Goal: Find contact information: Find contact information

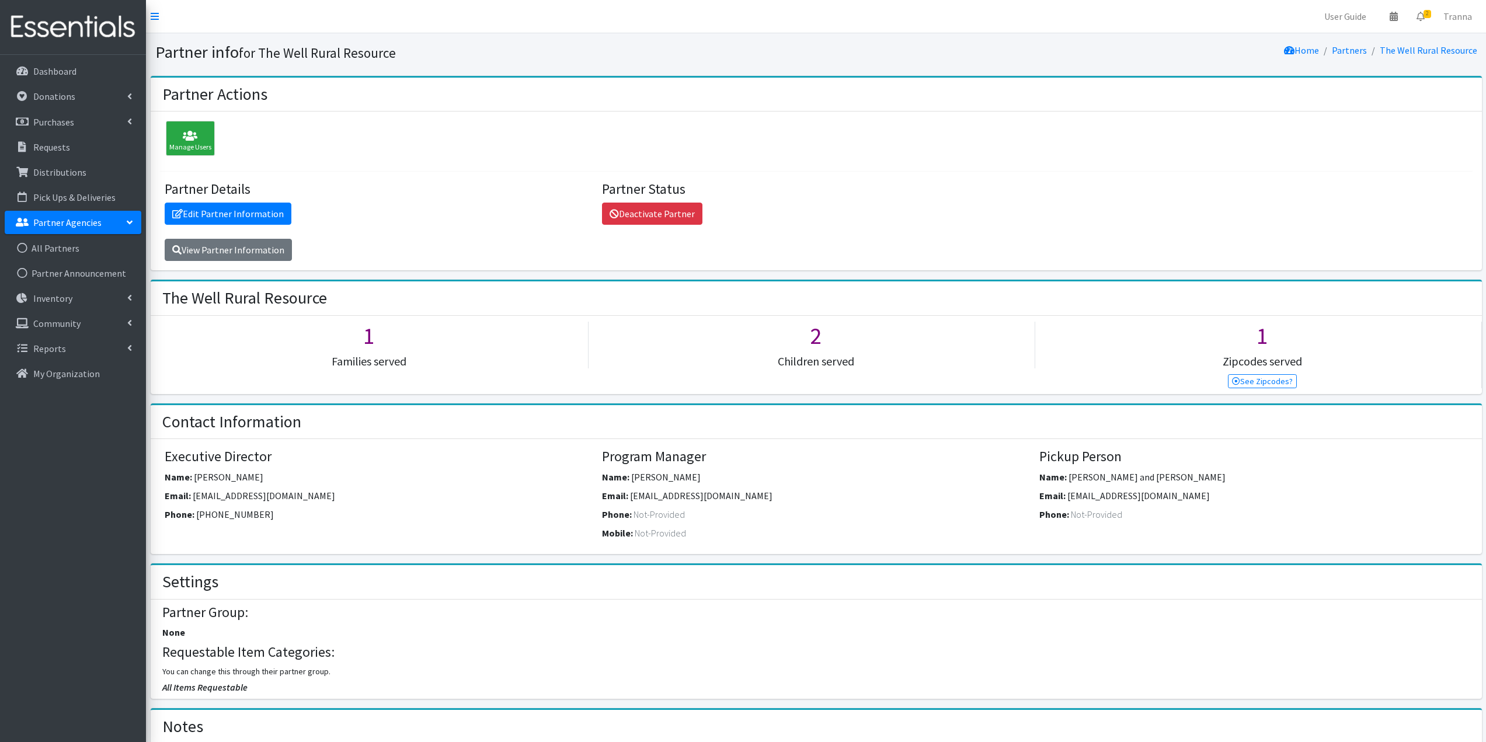
scroll to position [642, 0]
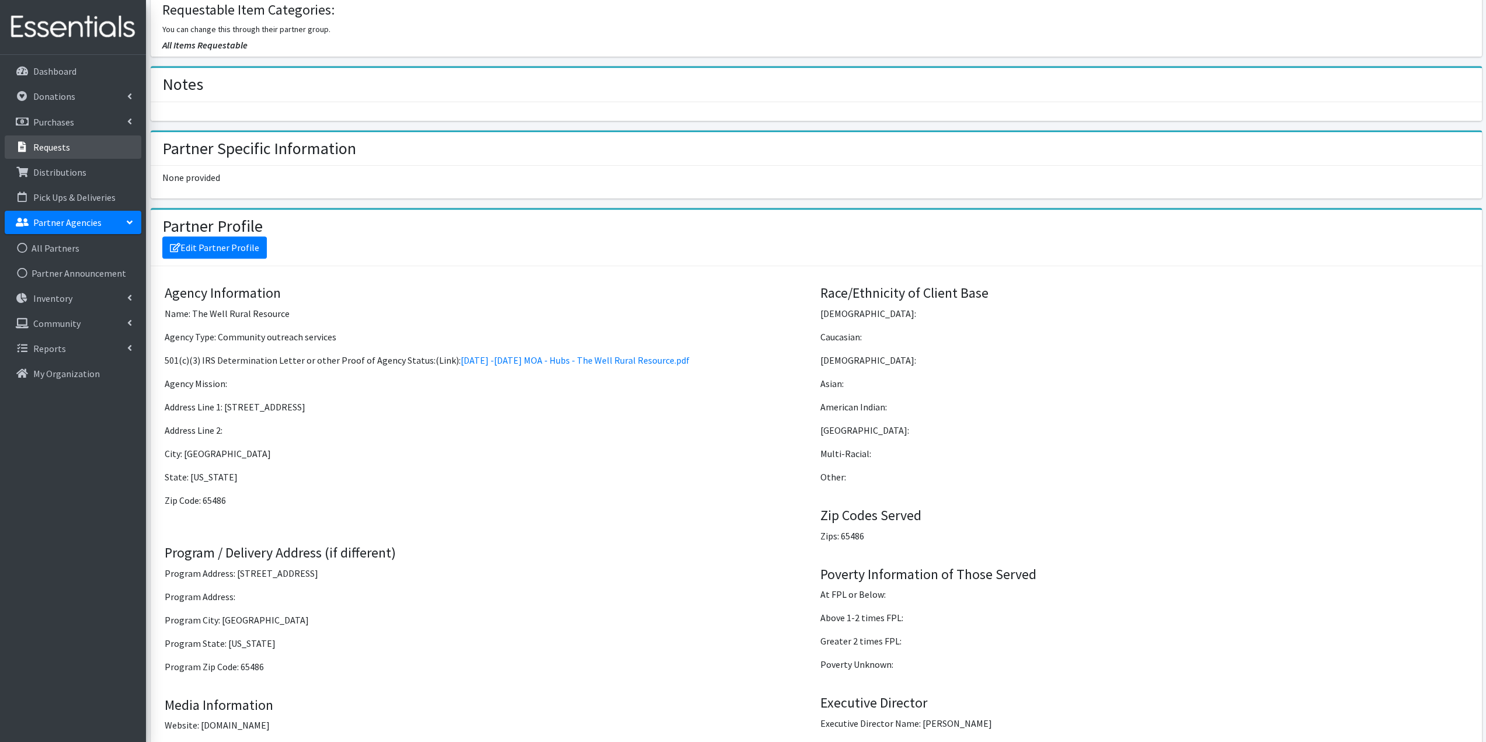
click at [61, 144] on p "Requests" at bounding box center [51, 147] width 37 height 12
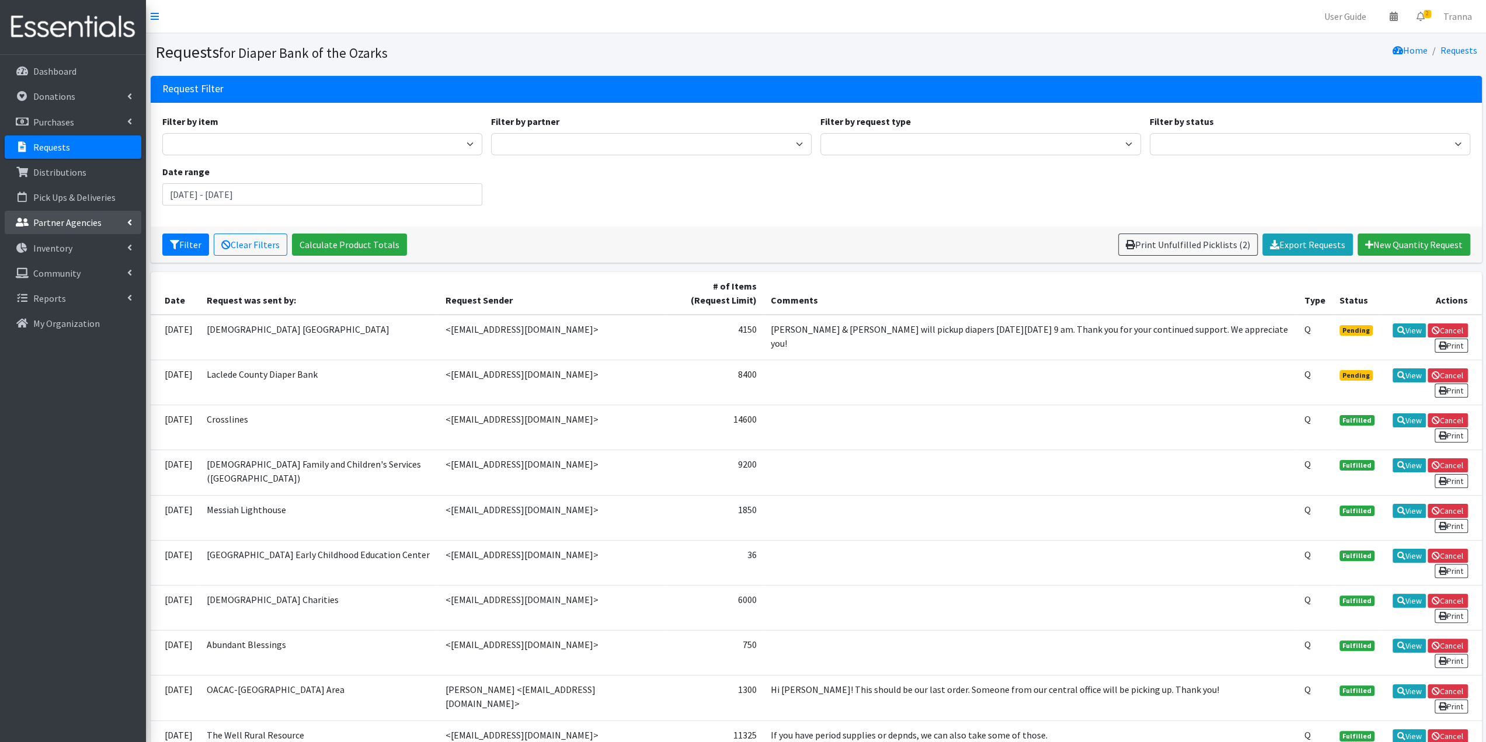
click at [57, 224] on p "Partner Agencies" at bounding box center [67, 223] width 68 height 12
click at [57, 246] on link "All Partners" at bounding box center [73, 247] width 137 height 23
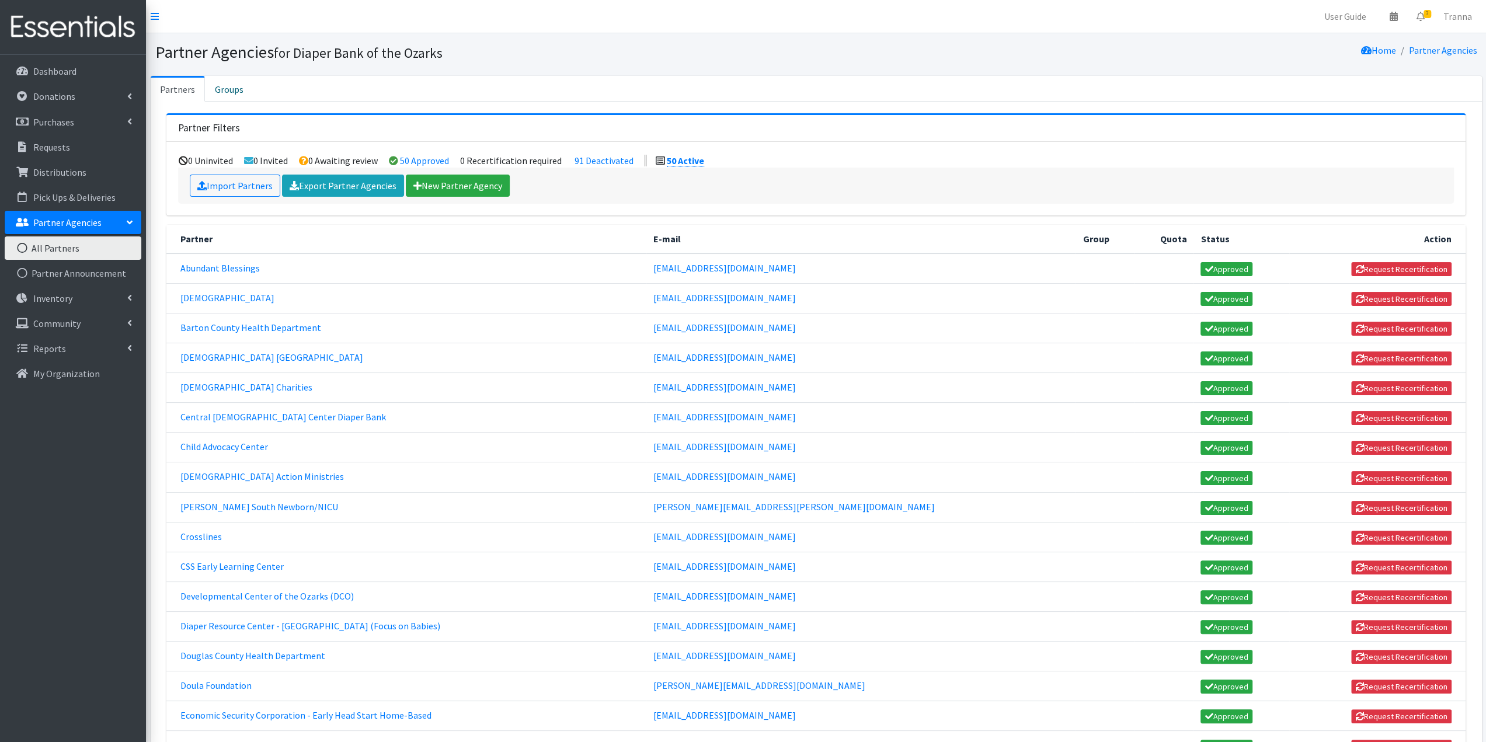
click at [216, 389] on td "Catholic Charities" at bounding box center [406, 388] width 480 height 30
click at [215, 381] on link "Catholic Charities" at bounding box center [246, 387] width 132 height 12
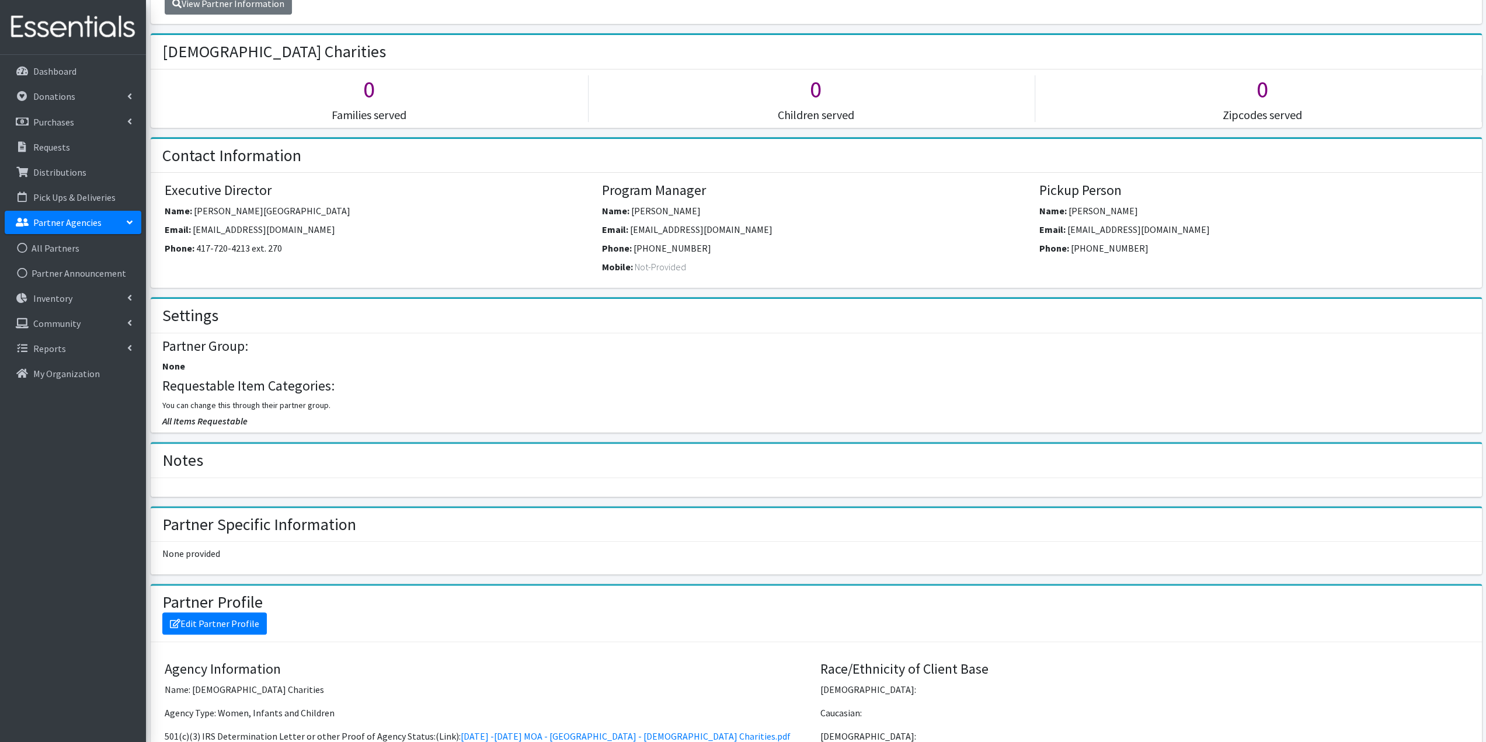
scroll to position [234, 0]
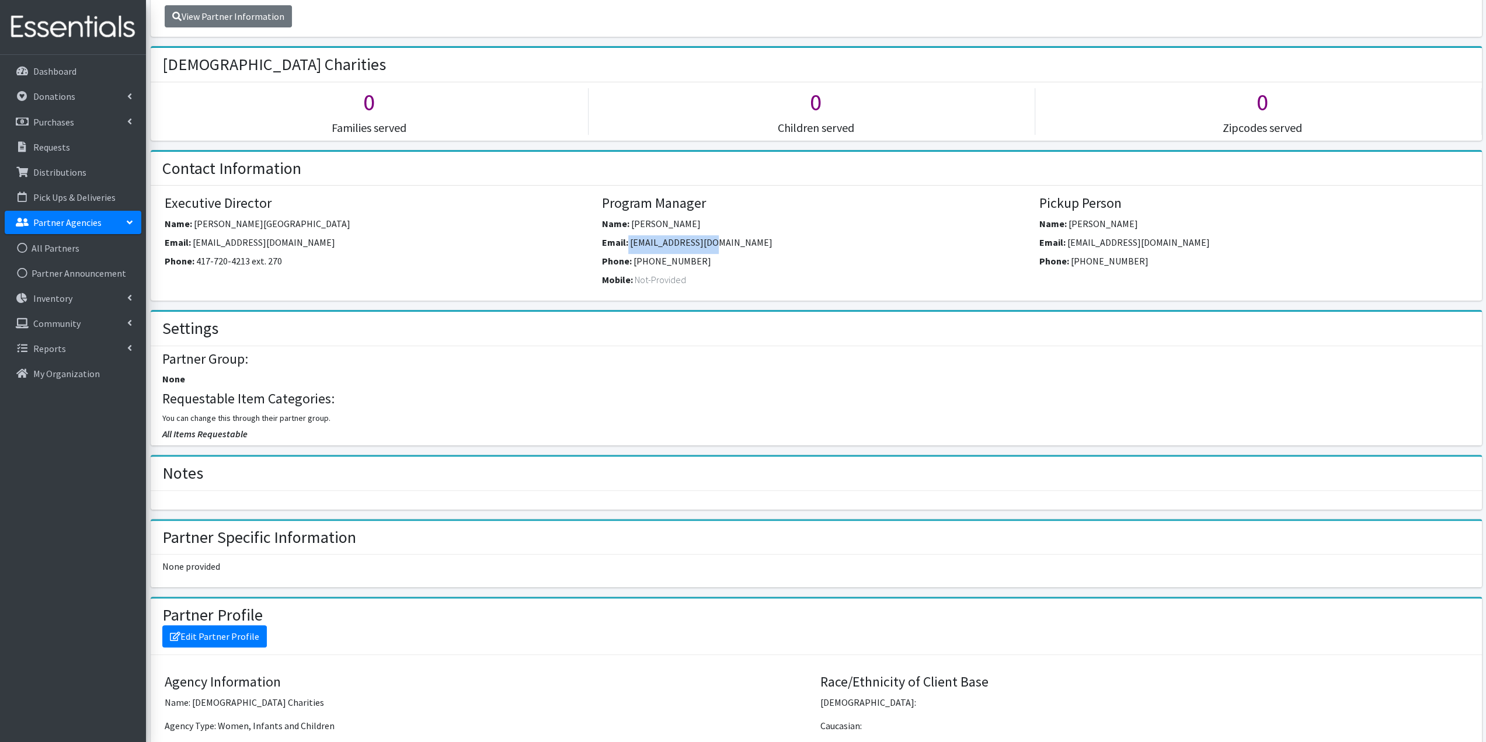
drag, startPoint x: 724, startPoint y: 241, endPoint x: 627, endPoint y: 239, distance: 96.9
click at [627, 239] on div "Email: dmorton@ccsomo.org" at bounding box center [816, 244] width 428 height 19
copy div "dmorton@ccsomo.org"
click at [50, 250] on link "All Partners" at bounding box center [73, 247] width 137 height 23
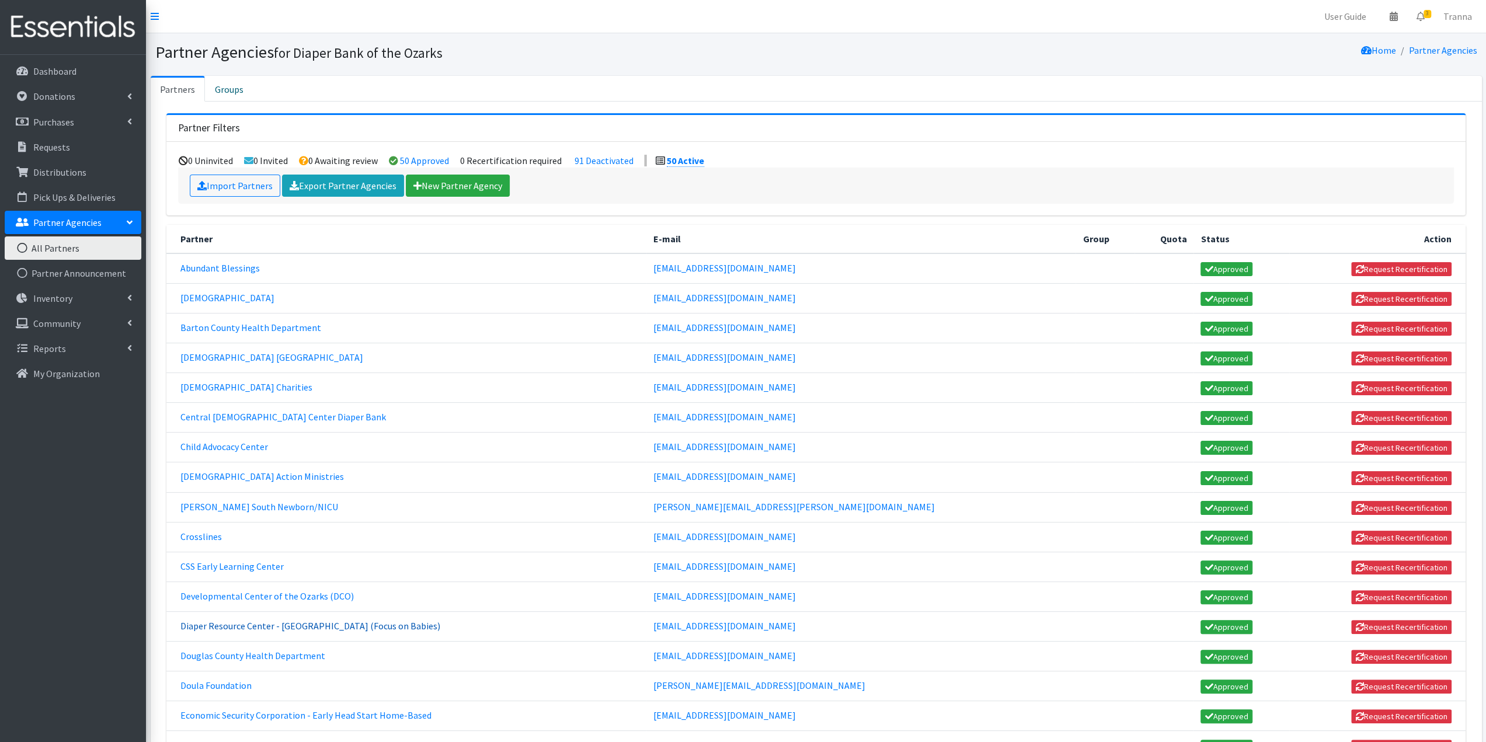
click at [243, 620] on link "Diaper Resource Center - West Plains (Focus on Babies)" at bounding box center [310, 626] width 260 height 12
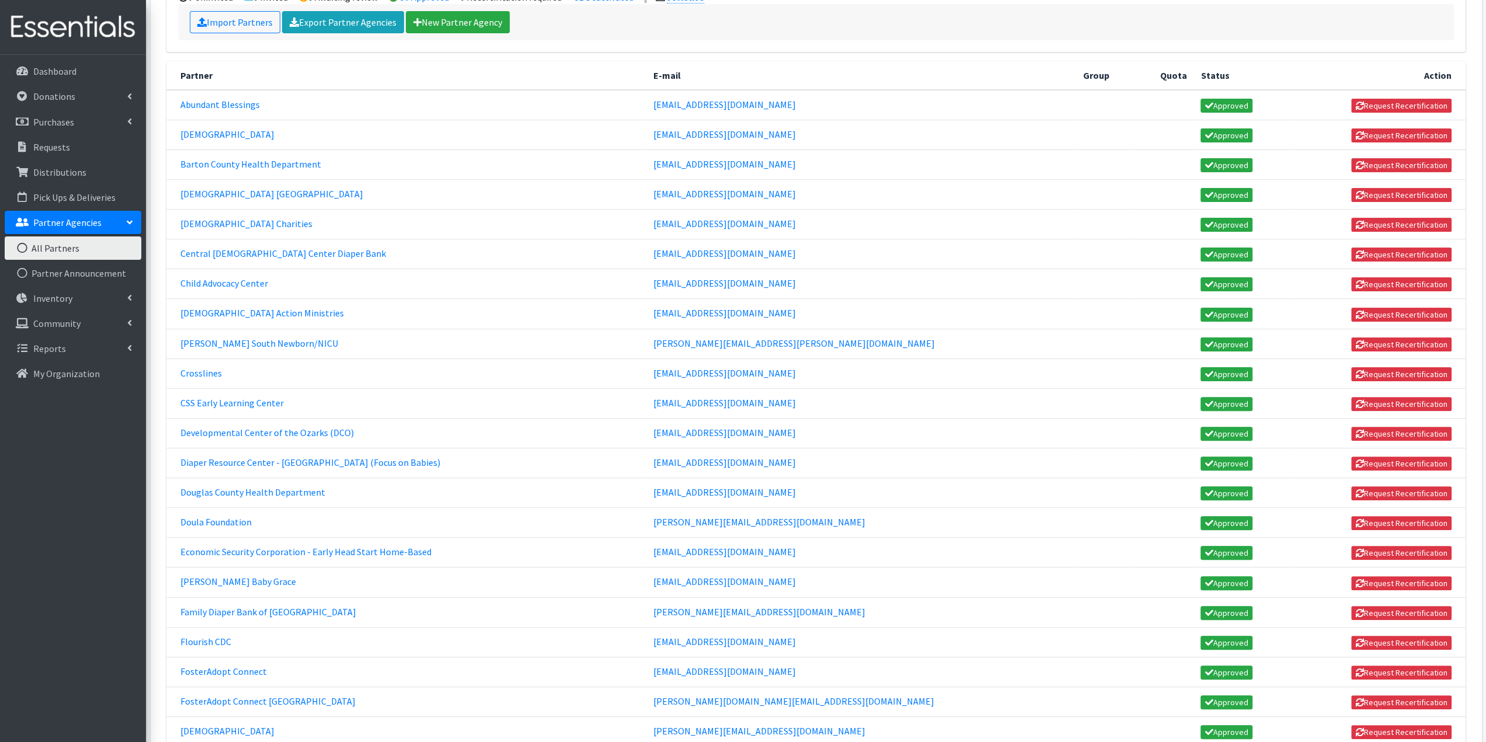
scroll to position [350, 0]
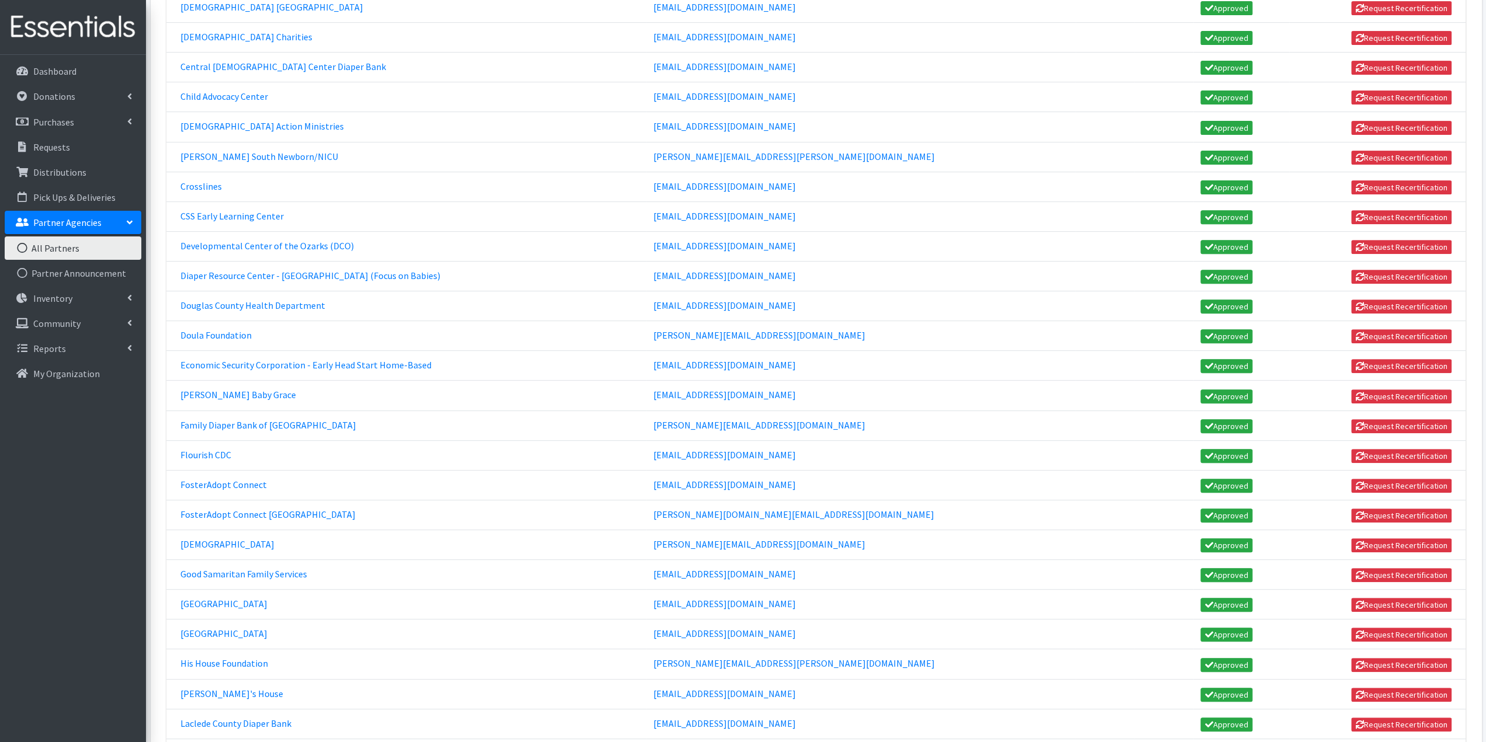
drag, startPoint x: 854, startPoint y: 381, endPoint x: 702, endPoint y: 386, distance: 151.9
click at [702, 386] on td "khenley@lakeexporealestate.com" at bounding box center [860, 396] width 429 height 30
copy link "khenley@lakeexporealestate.com"
drag, startPoint x: 827, startPoint y: 407, endPoint x: 697, endPoint y: 411, distance: 130.2
click at [697, 410] on tr "Family Diaper Bank of Stone County barb.myers1947@gmail.com Approved Request Re…" at bounding box center [815, 425] width 1299 height 30
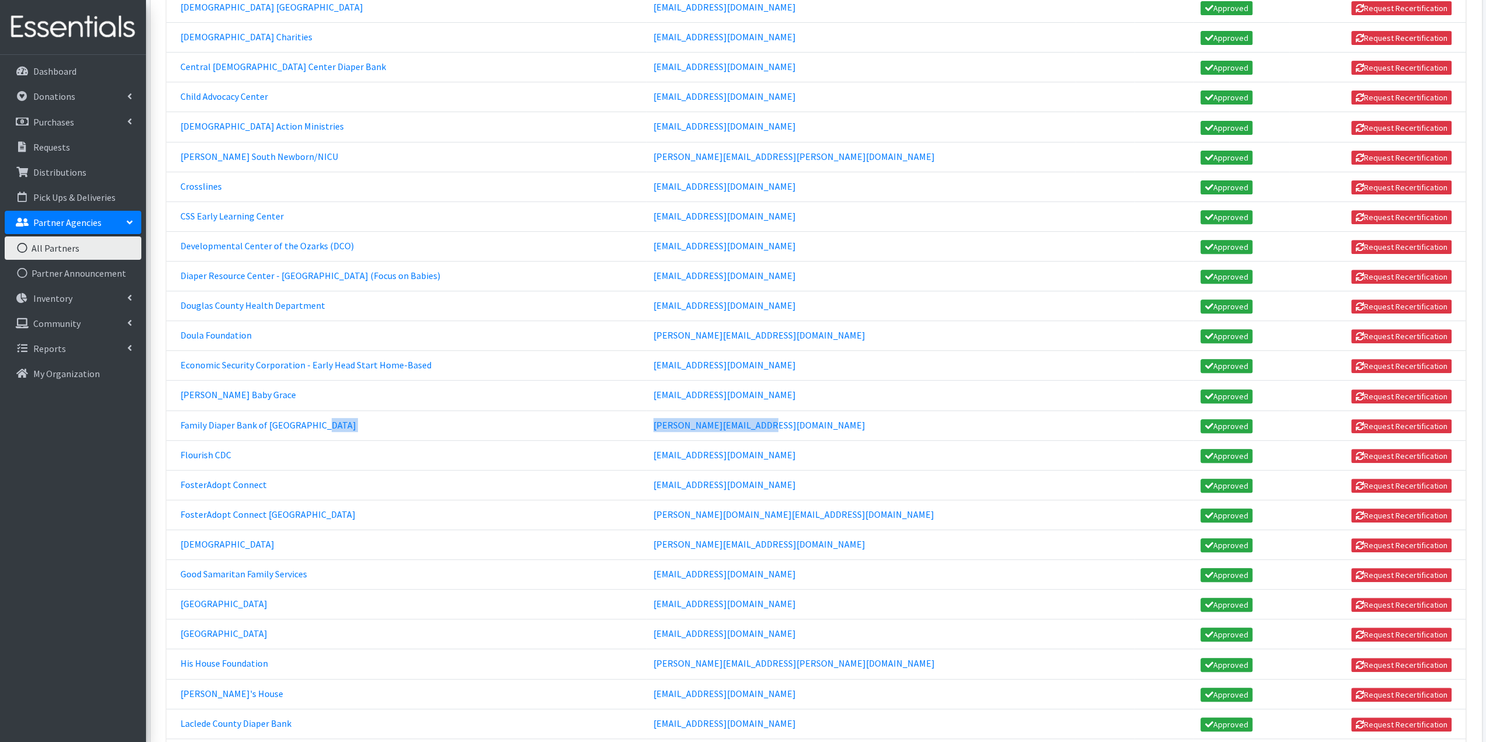
copy tr "barb.myers1947@gmail.com"
click at [220, 479] on link "FosterAdopt Connect" at bounding box center [223, 485] width 86 height 12
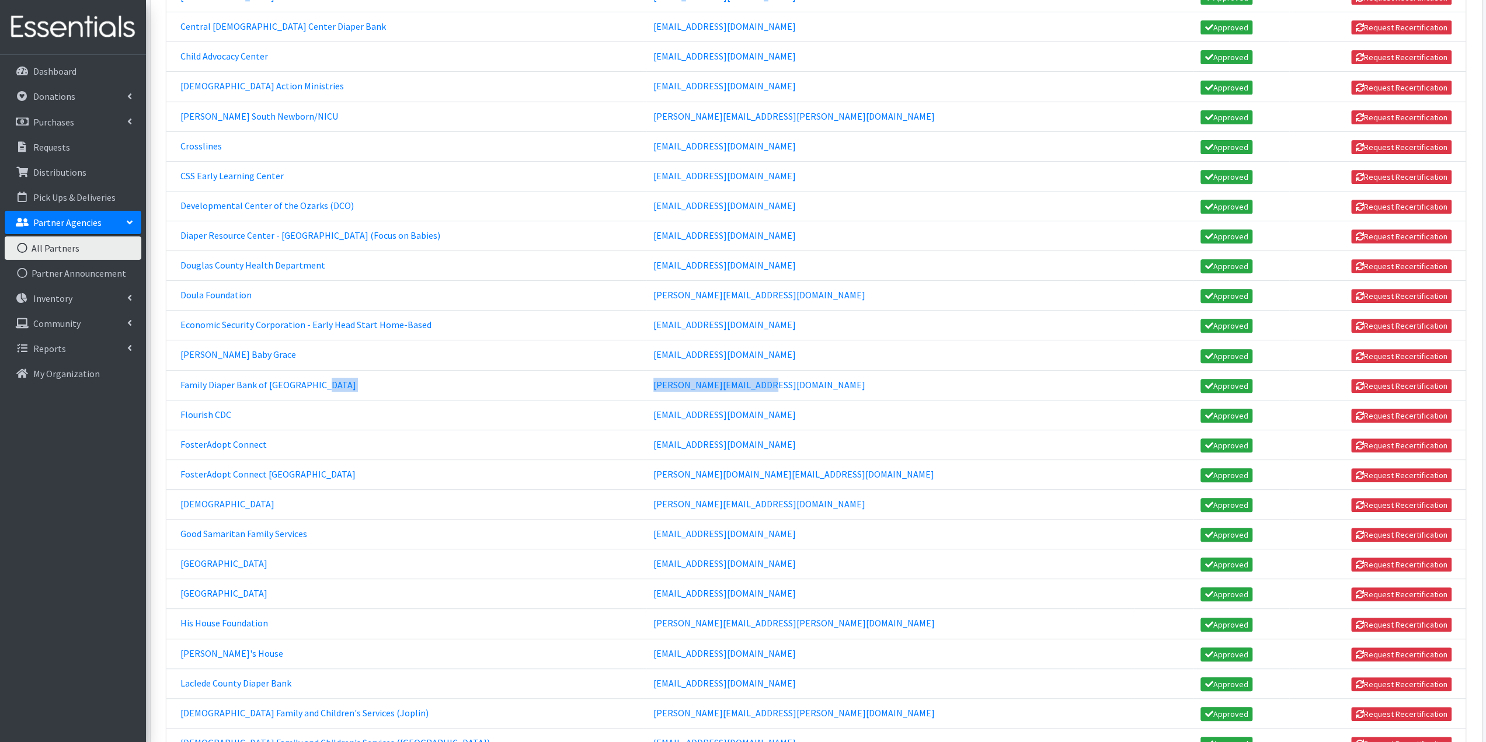
scroll to position [409, 0]
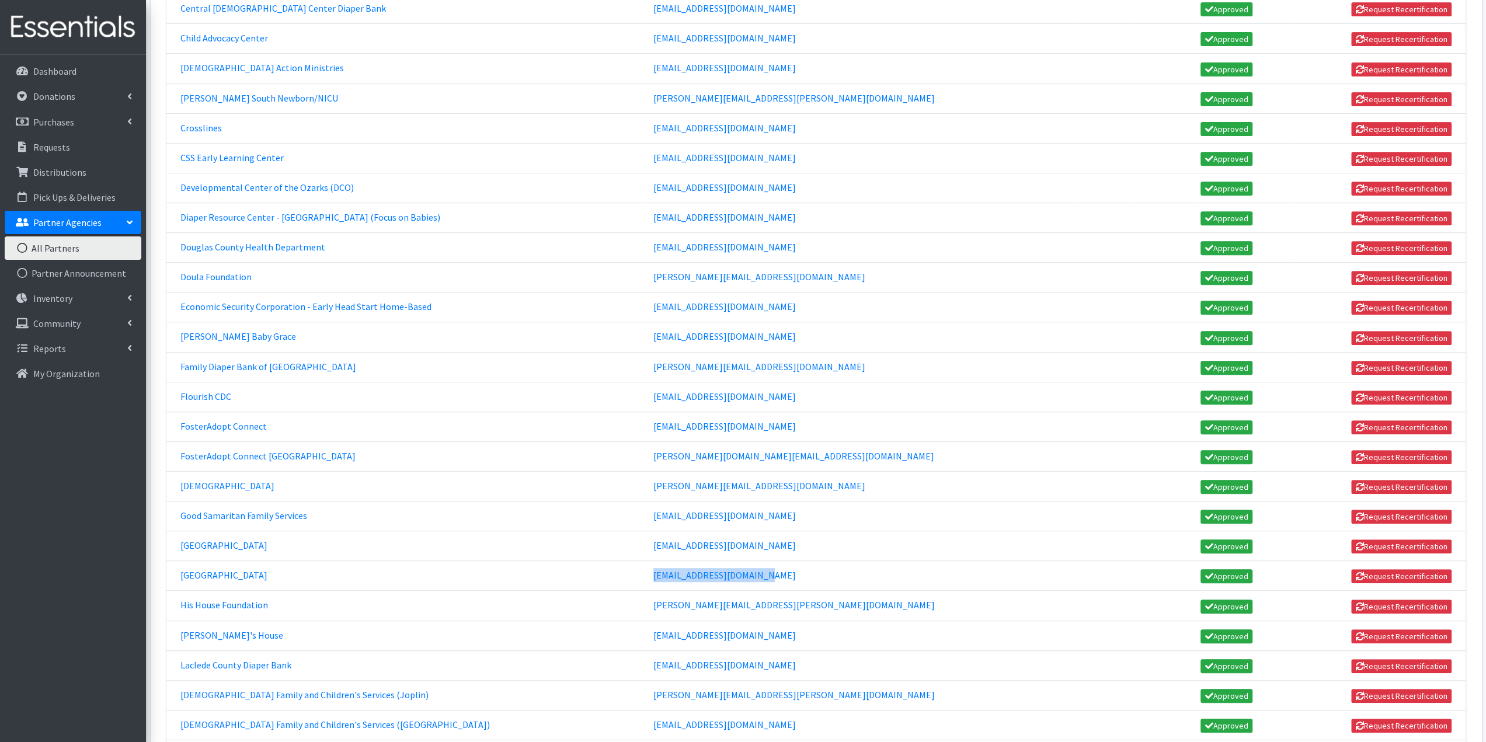
drag, startPoint x: 842, startPoint y: 553, endPoint x: 705, endPoint y: 557, distance: 137.3
click at [705, 561] on td "danah@myharmonyhouse.org" at bounding box center [860, 576] width 429 height 30
copy link "danah@myharmonyhouse.org"
click at [229, 569] on link "Harmony House" at bounding box center [223, 575] width 87 height 12
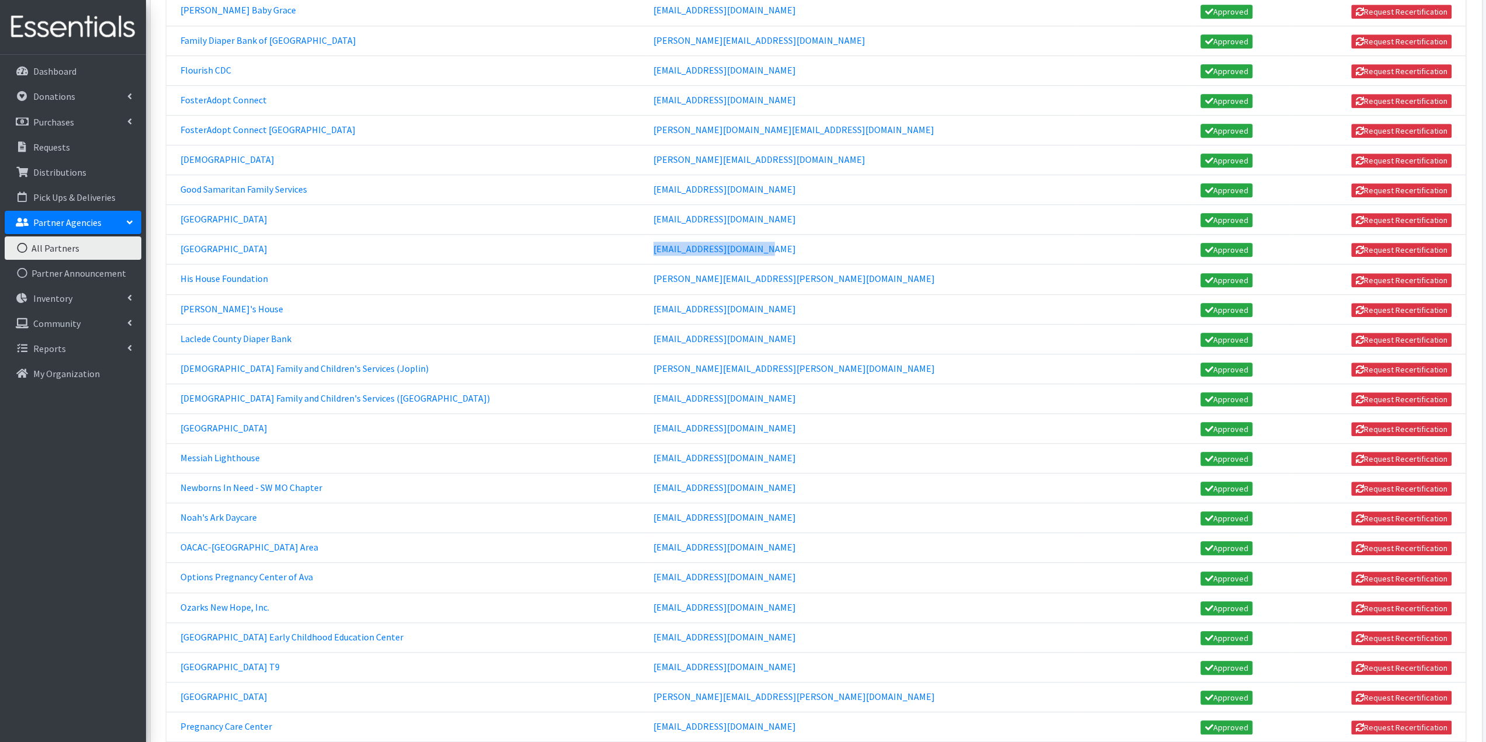
scroll to position [759, 0]
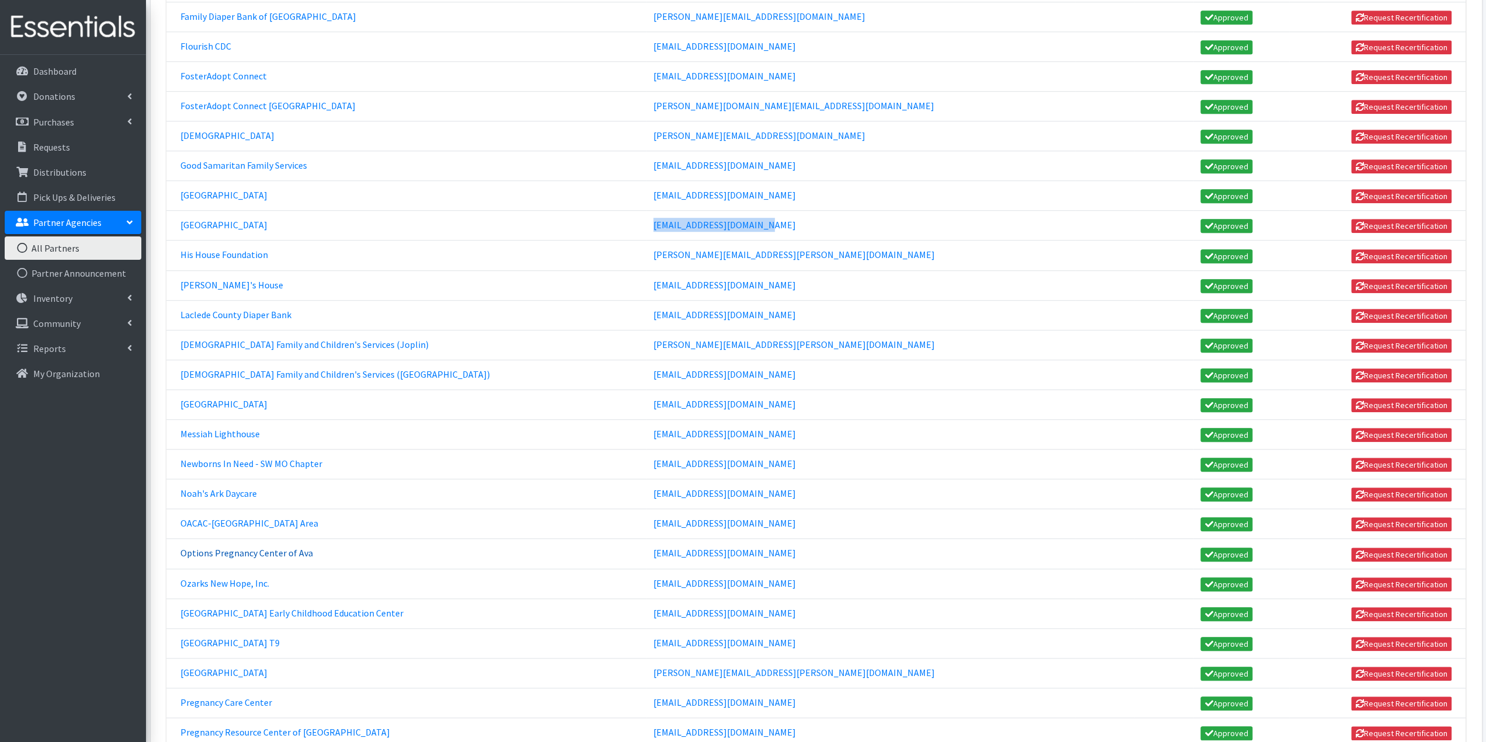
click at [224, 547] on link "Options Pregnancy Center of Ava" at bounding box center [246, 553] width 133 height 12
click at [239, 577] on link "Ozarks New Hope, Inc." at bounding box center [224, 583] width 89 height 12
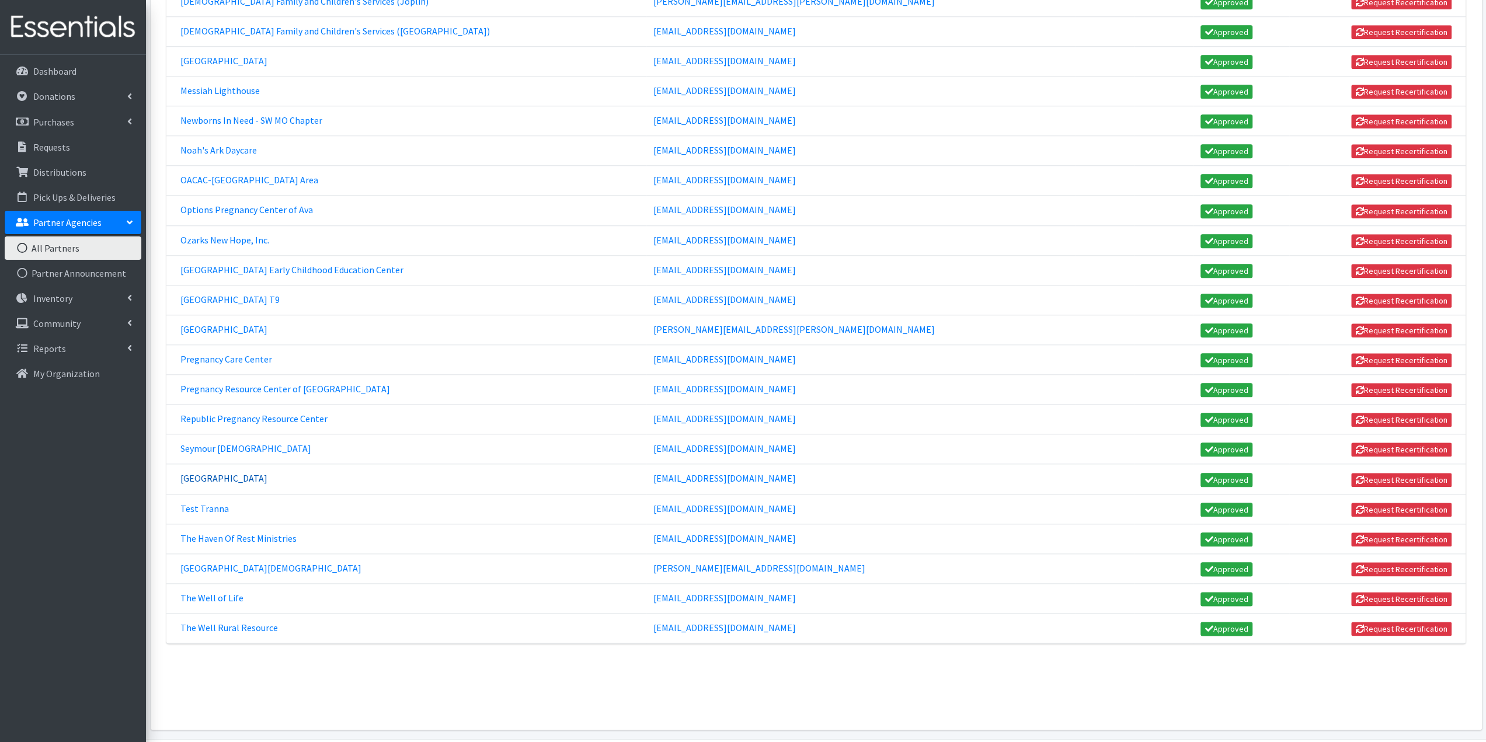
scroll to position [1102, 0]
click at [238, 353] on link "Pregnancy Care Center" at bounding box center [226, 359] width 92 height 12
drag, startPoint x: 837, startPoint y: 526, endPoint x: 702, endPoint y: 532, distance: 135.0
click at [702, 553] on td "kirstin@theheightschurch.net" at bounding box center [860, 568] width 429 height 30
copy link "kirstin@theheightschurch.net"
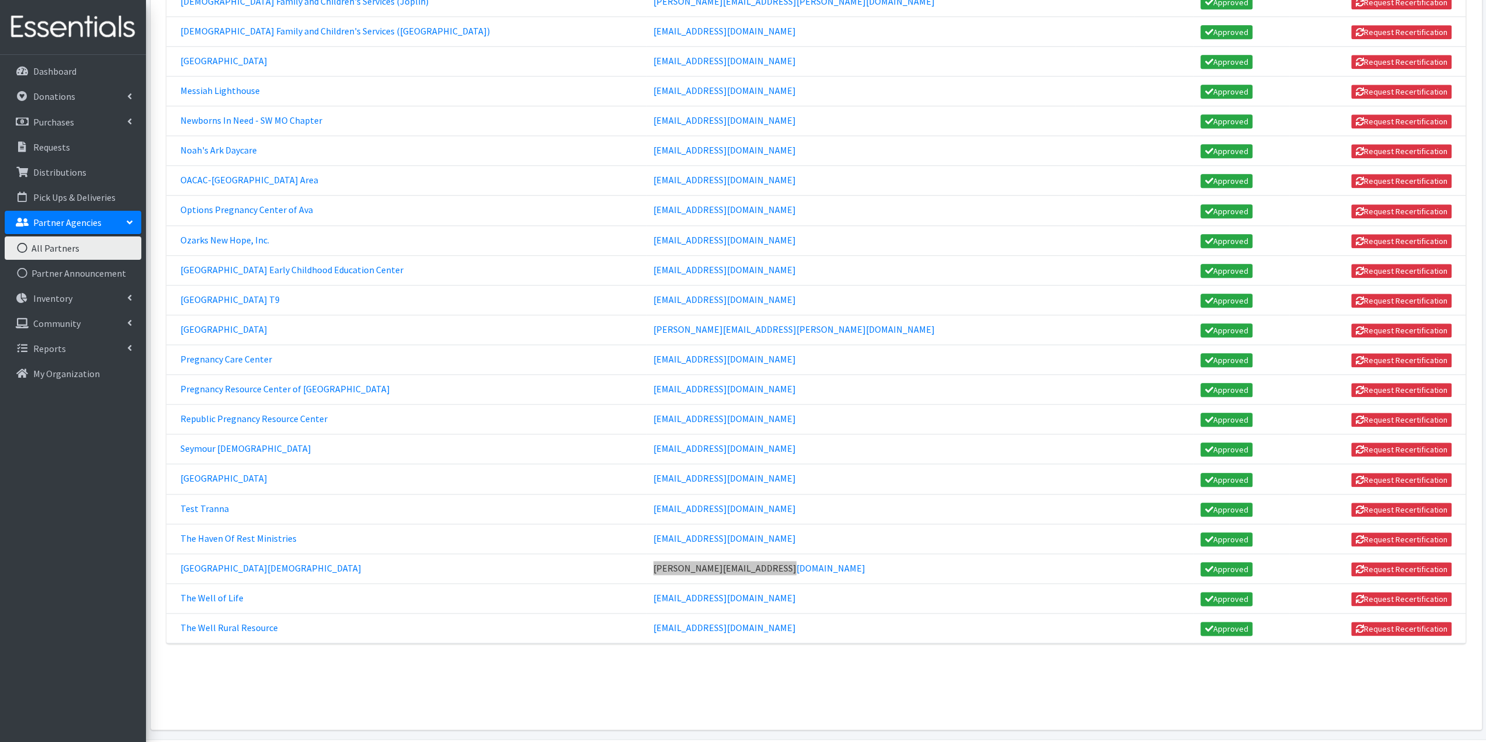
scroll to position [941, 0]
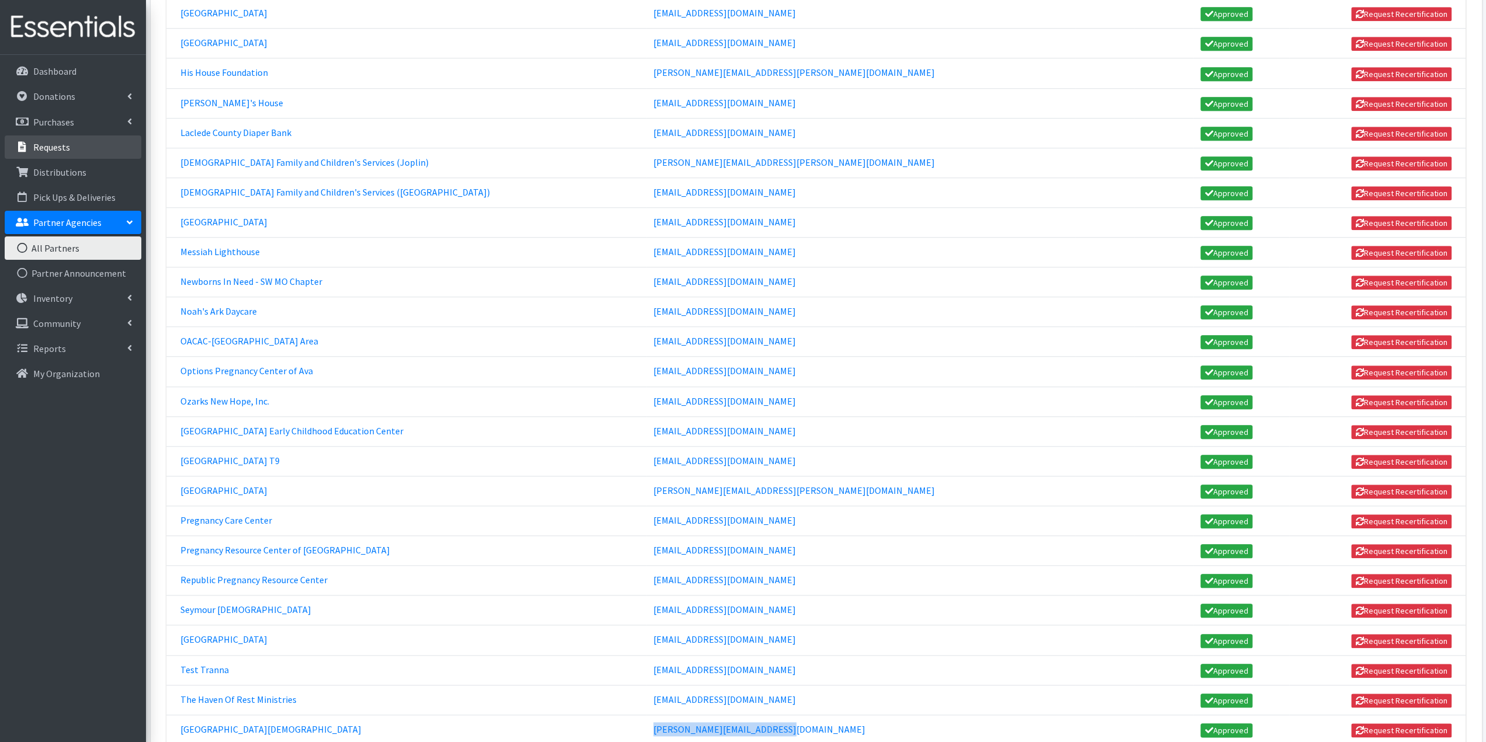
click at [63, 142] on p "Requests" at bounding box center [51, 147] width 37 height 12
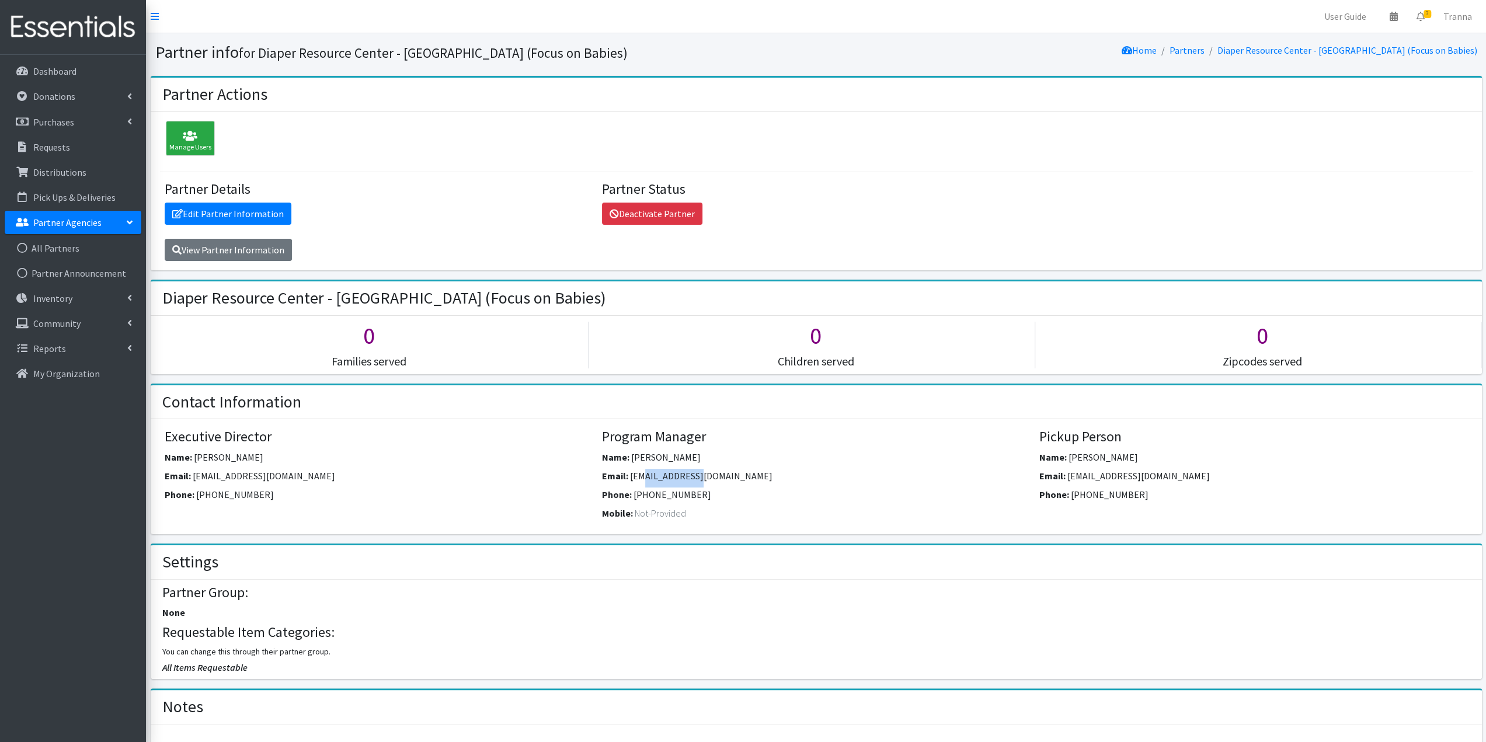
drag, startPoint x: 706, startPoint y: 476, endPoint x: 648, endPoint y: 473, distance: 58.4
click at [646, 475] on div "Email: kmead@oaiwp.org" at bounding box center [816, 478] width 428 height 19
click at [717, 464] on div "Name: Kay Mead" at bounding box center [816, 459] width 428 height 19
drag, startPoint x: 709, startPoint y: 471, endPoint x: 630, endPoint y: 475, distance: 78.3
click at [630, 475] on div "Email: kmead@oaiwp.org" at bounding box center [816, 478] width 428 height 19
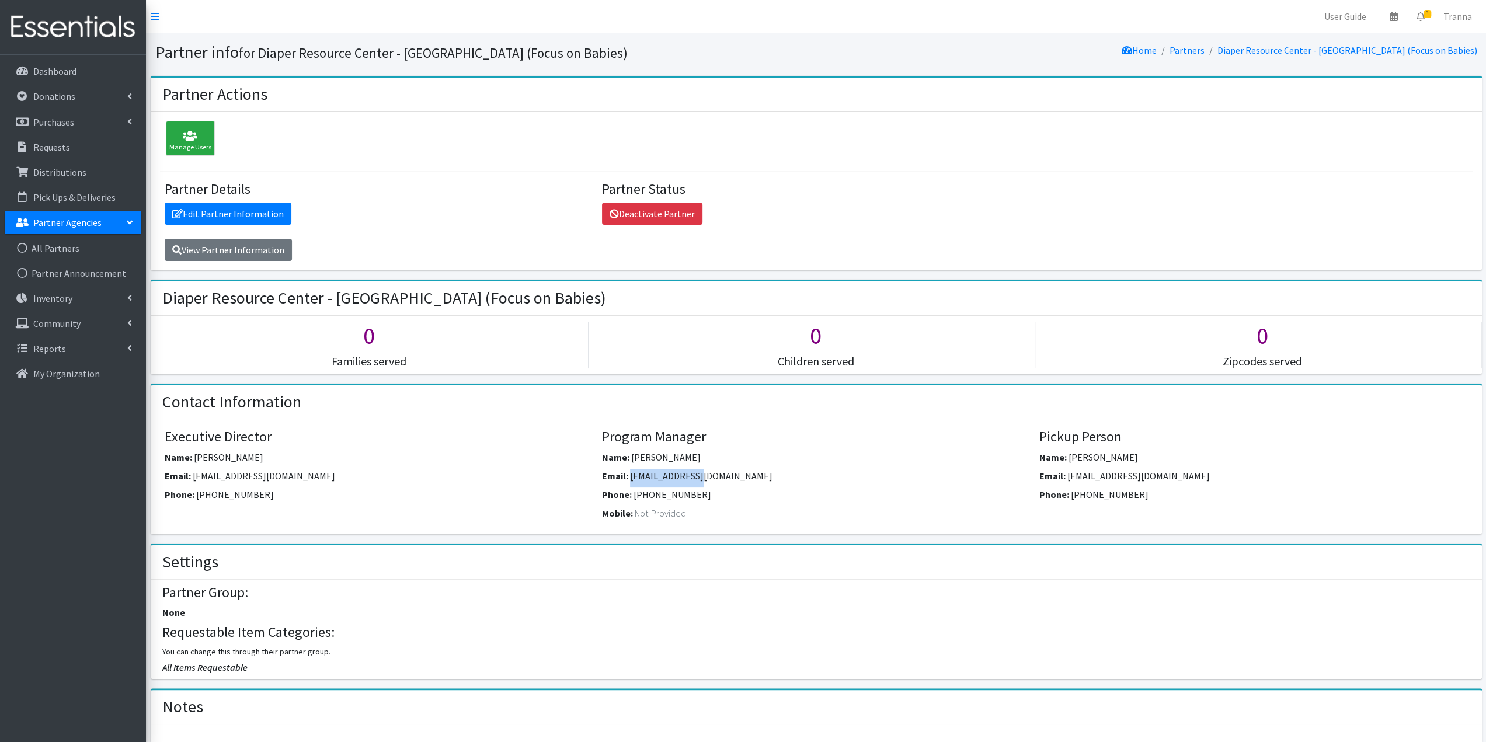
copy span "[EMAIL_ADDRESS][DOMAIN_NAME]"
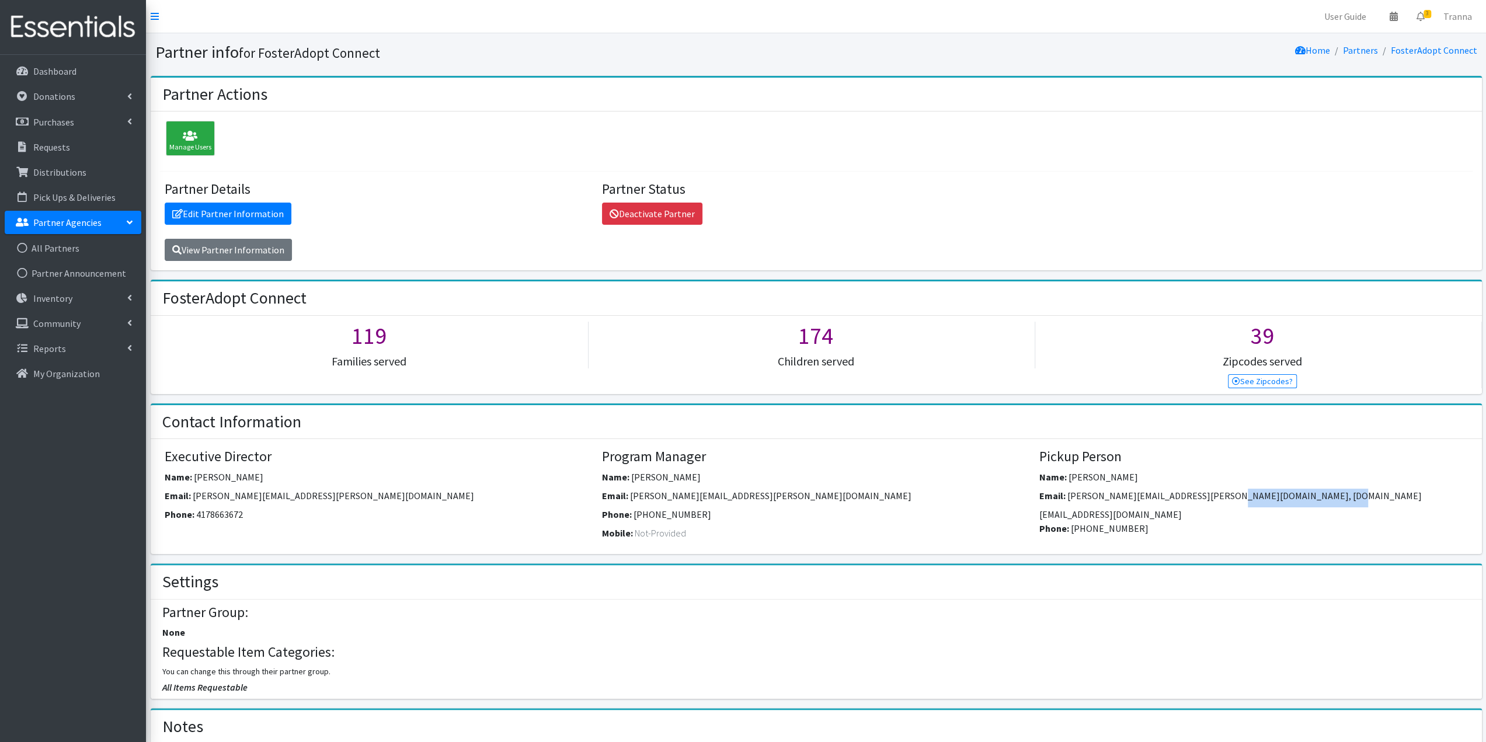
drag, startPoint x: 1331, startPoint y: 490, endPoint x: 1207, endPoint y: 494, distance: 123.8
click at [1207, 494] on div "Email: stephanie.daniels@fosteradopt.org, mark.hay@fosteradopt.org" at bounding box center [1253, 505] width 428 height 33
copy span "mark.hay@fosteradopt.org"
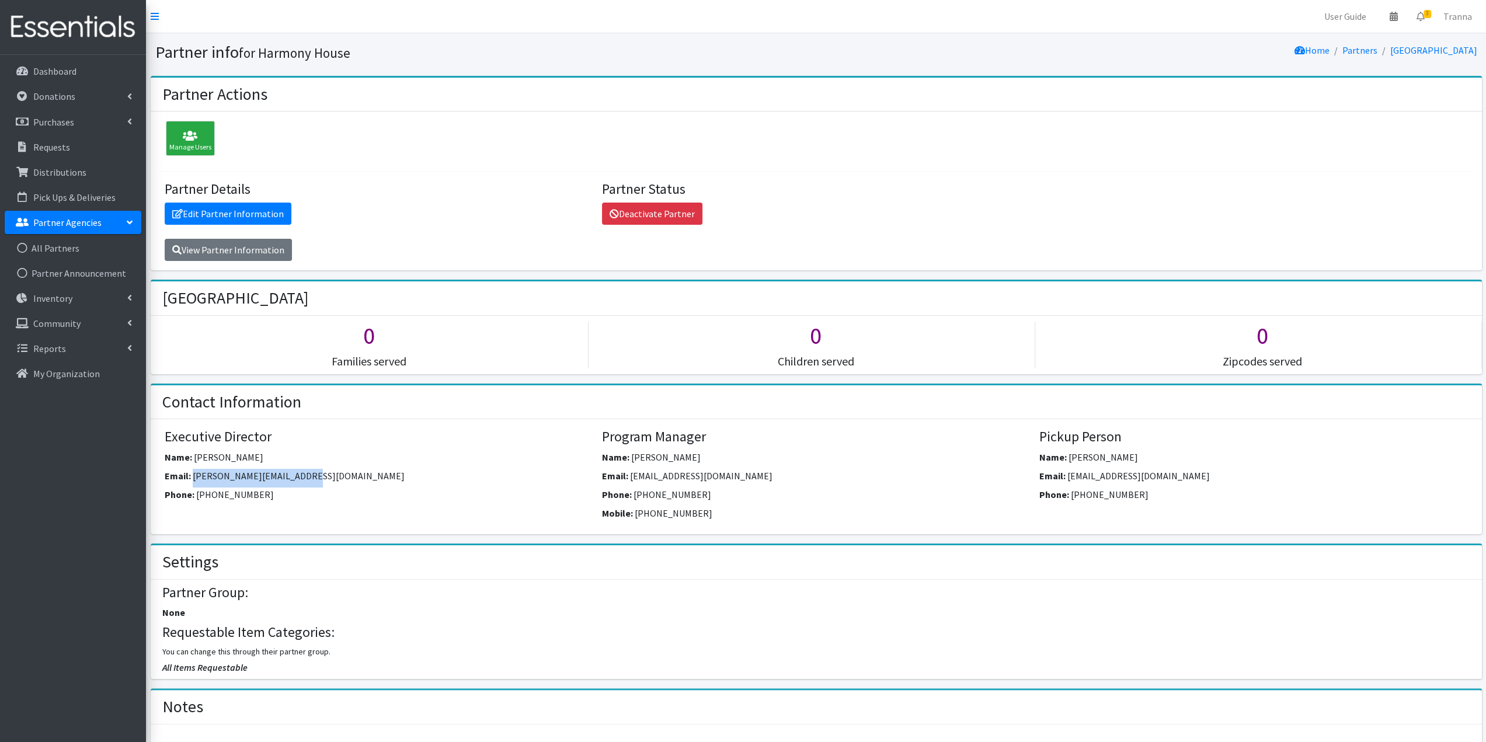
drag, startPoint x: 326, startPoint y: 476, endPoint x: 191, endPoint y: 480, distance: 134.9
click at [191, 480] on div "Email: jareda@myharmonyhouse.org" at bounding box center [379, 478] width 428 height 19
copy span "jareda@myharmonyhouse.org"
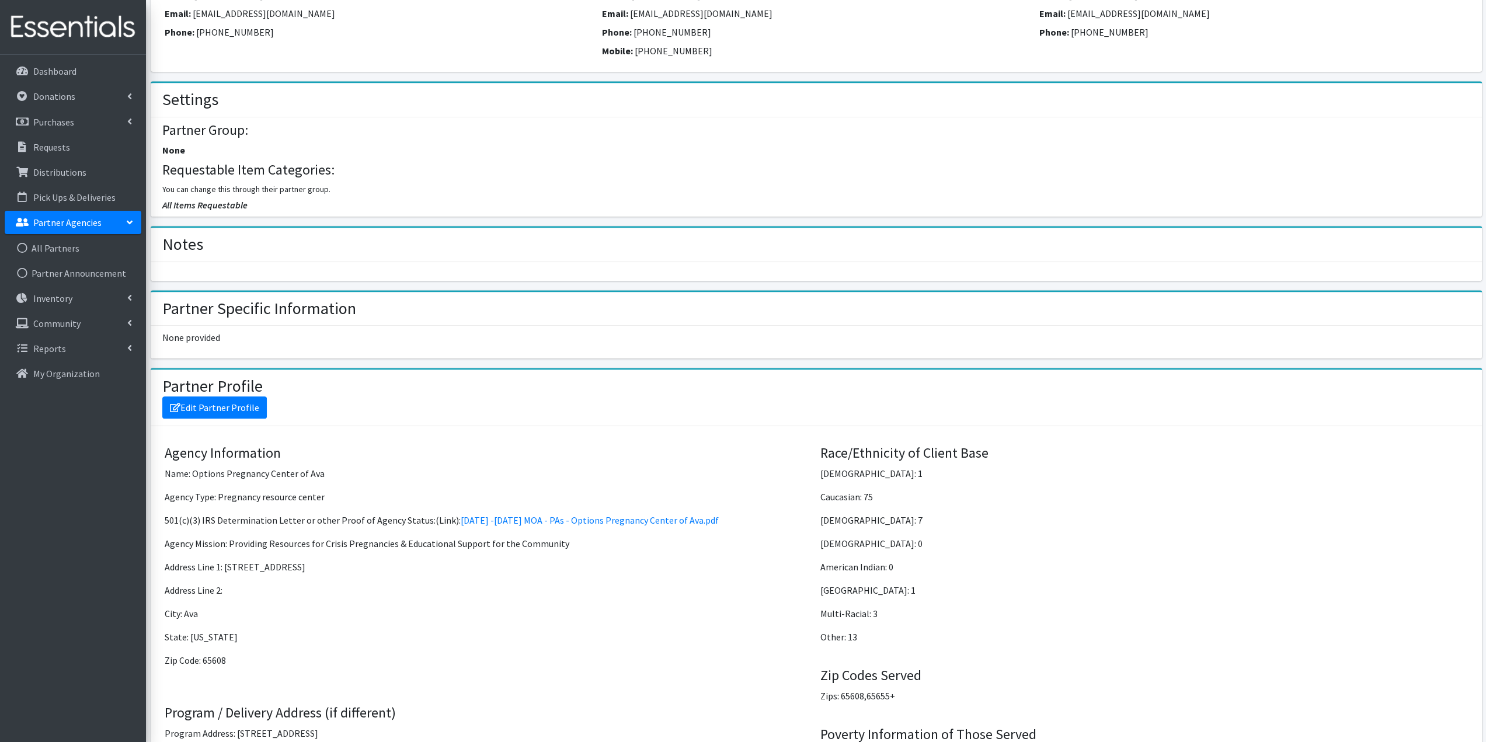
scroll to position [701, 0]
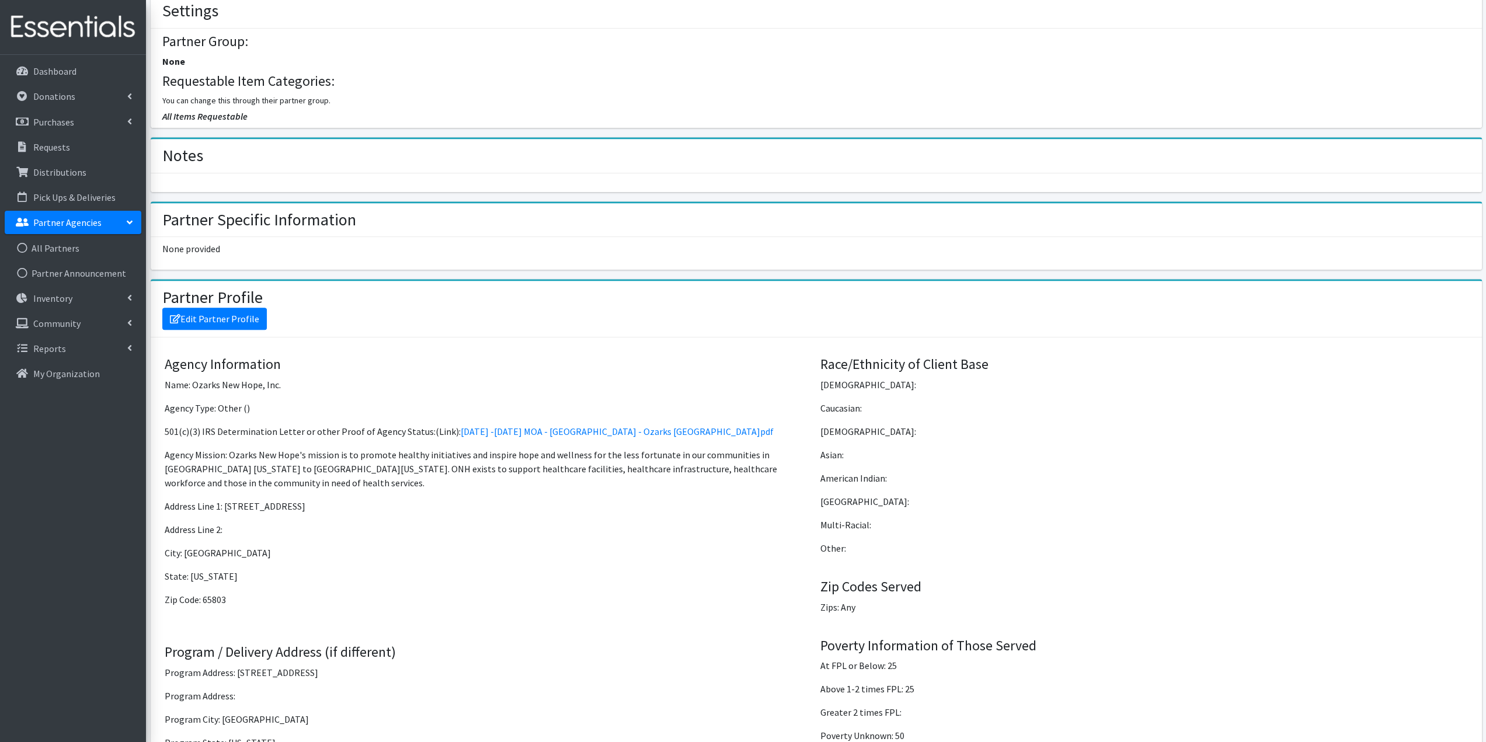
scroll to position [584, 0]
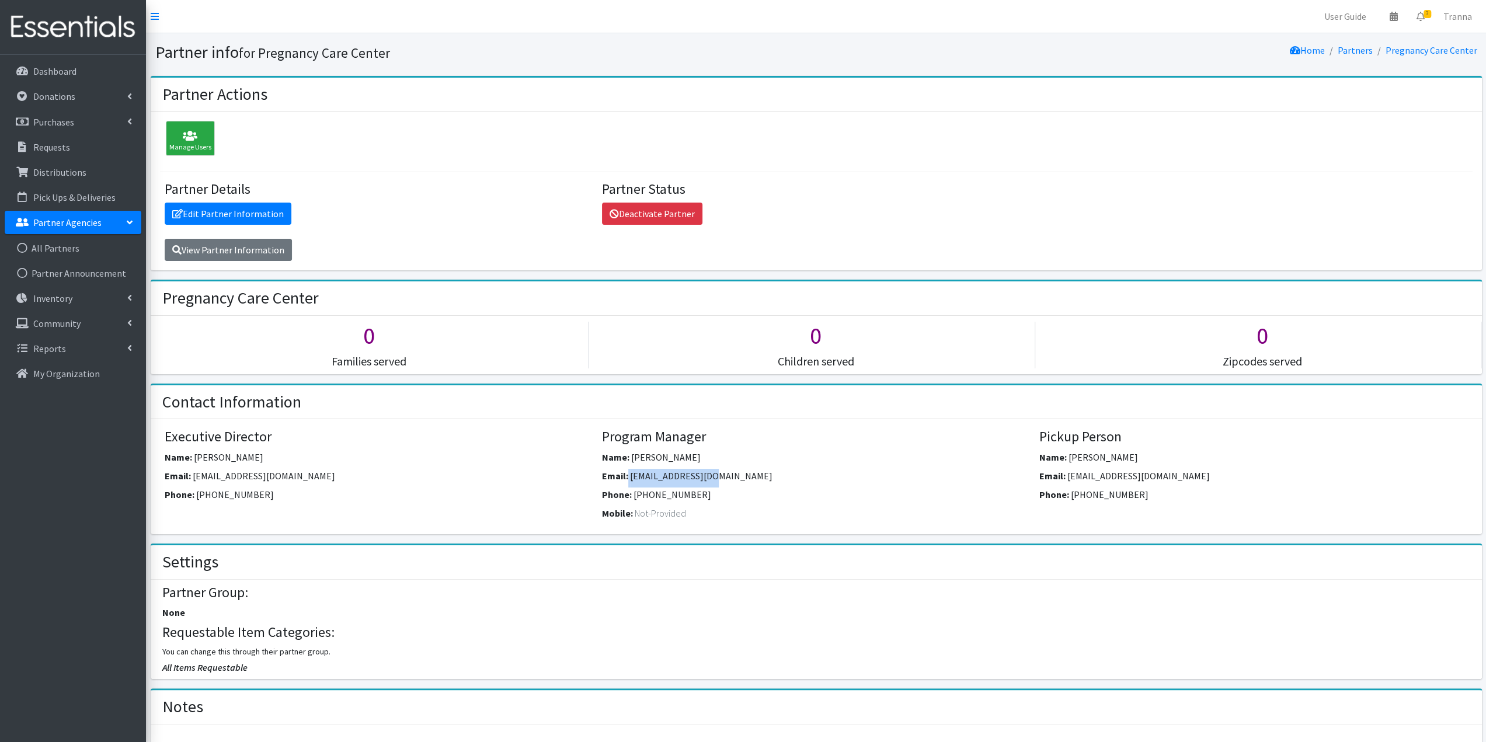
drag, startPoint x: 719, startPoint y: 476, endPoint x: 627, endPoint y: 480, distance: 91.8
click at [627, 480] on div "Email: [EMAIL_ADDRESS][DOMAIN_NAME]" at bounding box center [816, 478] width 428 height 19
copy div "[EMAIL_ADDRESS][DOMAIN_NAME]"
